Goal: Navigation & Orientation: Find specific page/section

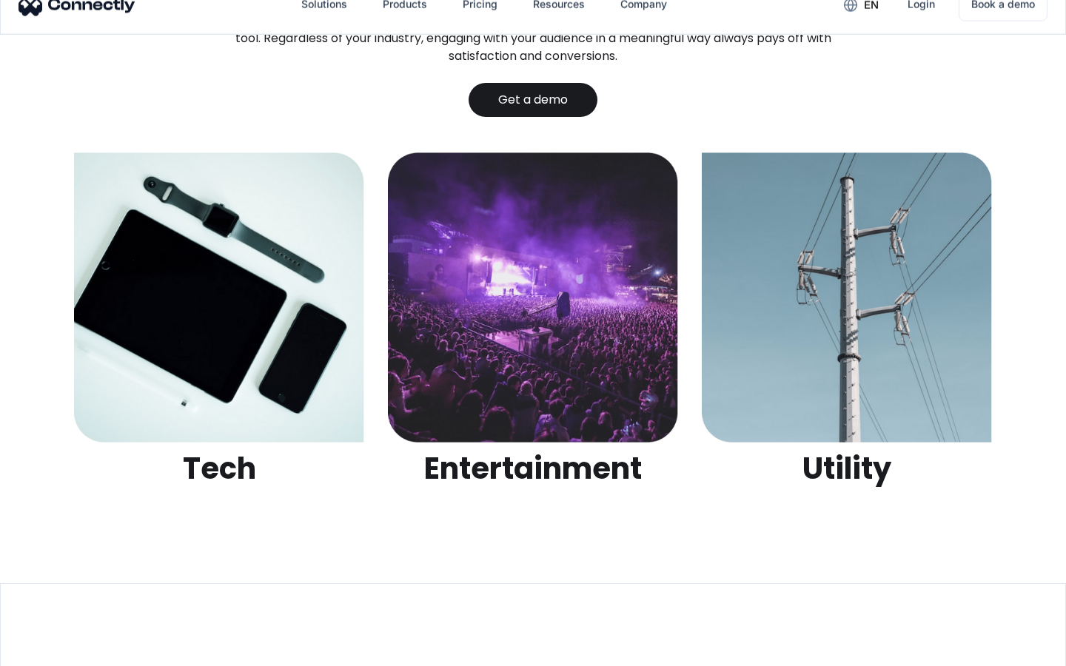
scroll to position [4671, 0]
